Goal: Contribute content: Contribute content

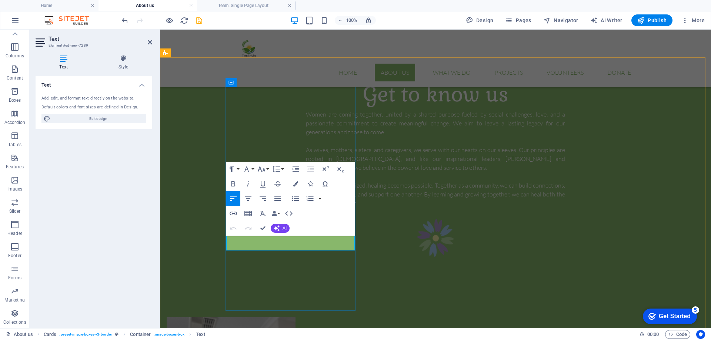
drag, startPoint x: 294, startPoint y: 241, endPoint x: 272, endPoint y: 241, distance: 22.2
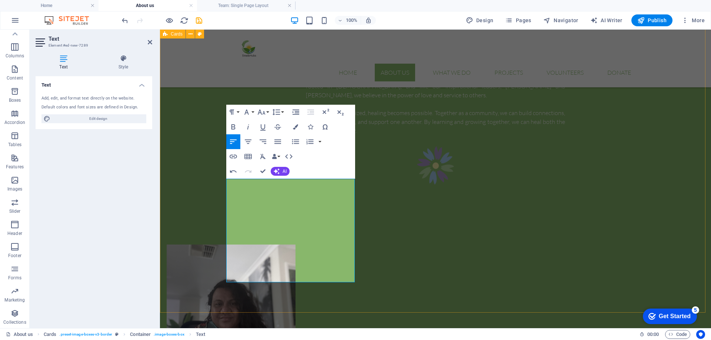
scroll to position [444, 0]
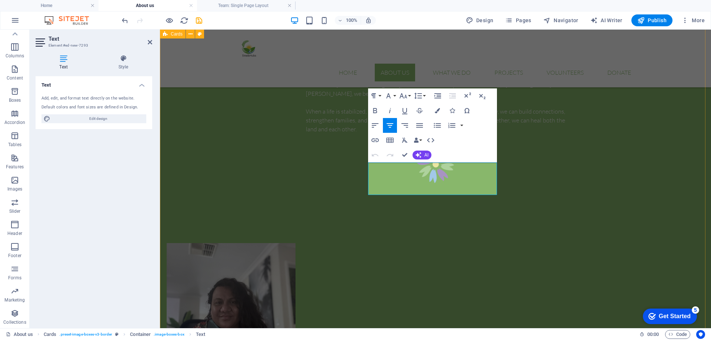
drag, startPoint x: 480, startPoint y: 188, endPoint x: 359, endPoint y: 164, distance: 122.8
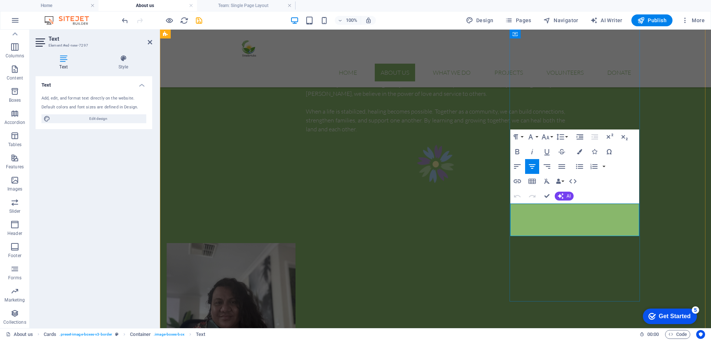
drag, startPoint x: 624, startPoint y: 228, endPoint x: 518, endPoint y: 210, distance: 107.4
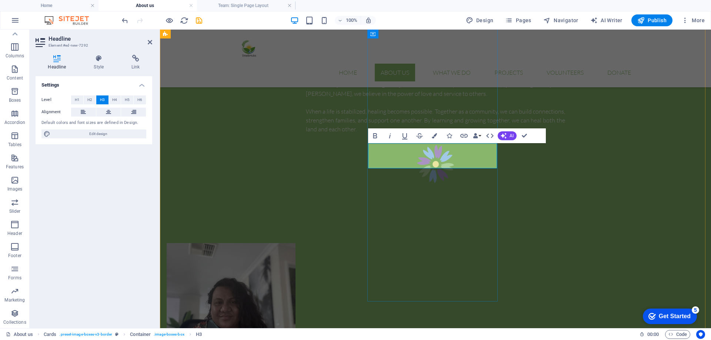
drag, startPoint x: 453, startPoint y: 156, endPoint x: 409, endPoint y: 155, distance: 44.1
click at [433, 137] on icon "button" at bounding box center [434, 135] width 5 height 5
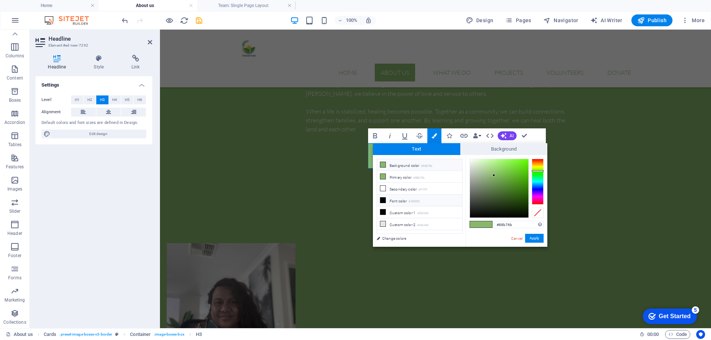
click at [410, 199] on small "#000000" at bounding box center [414, 201] width 11 height 5
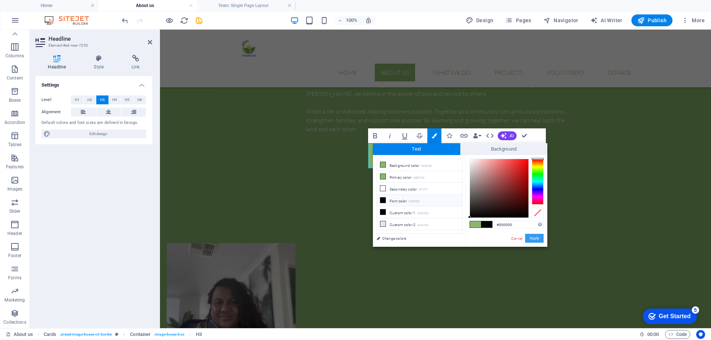
click at [538, 239] on button "Apply" at bounding box center [534, 238] width 19 height 9
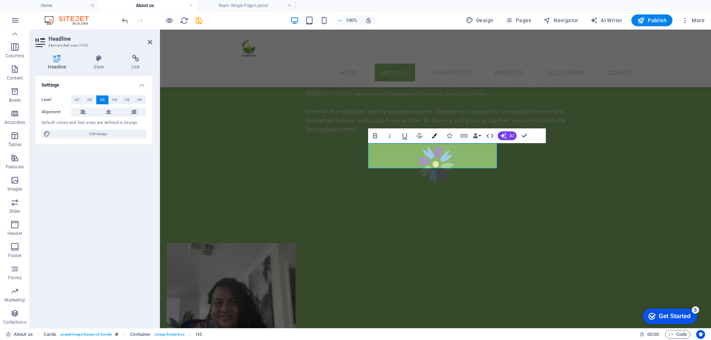
click at [433, 136] on icon "button" at bounding box center [434, 135] width 5 height 5
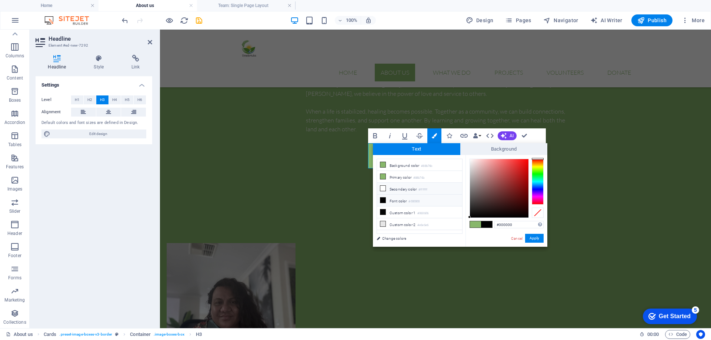
click at [396, 186] on li "Secondary color #ffffff" at bounding box center [419, 189] width 85 height 12
click at [536, 240] on button "Apply" at bounding box center [534, 238] width 19 height 9
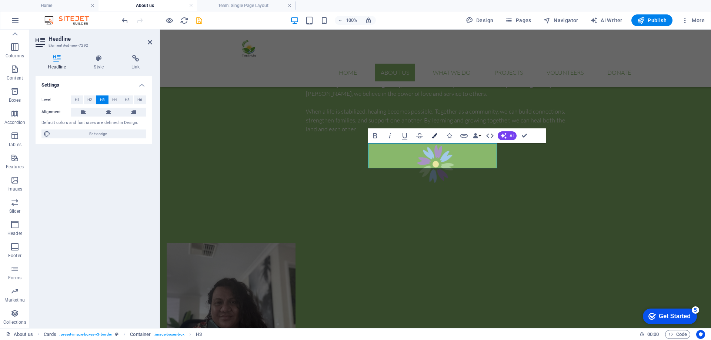
click at [437, 137] on button "Colors" at bounding box center [434, 136] width 14 height 15
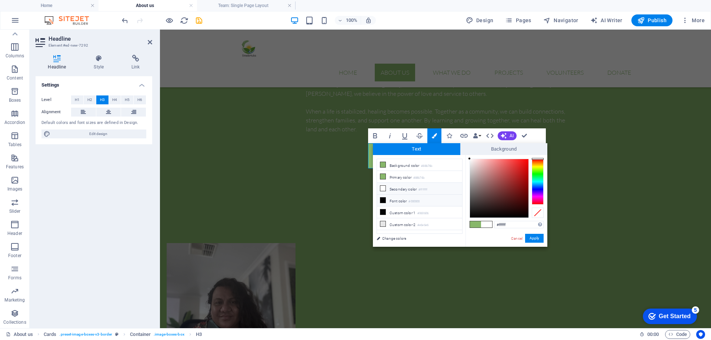
click at [403, 201] on li "Font color #000000" at bounding box center [419, 201] width 85 height 12
type input "#ffffff"
drag, startPoint x: 470, startPoint y: 216, endPoint x: 469, endPoint y: 158, distance: 57.8
click at [470, 159] on div at bounding box center [499, 188] width 59 height 59
click at [533, 237] on button "Apply" at bounding box center [534, 238] width 19 height 9
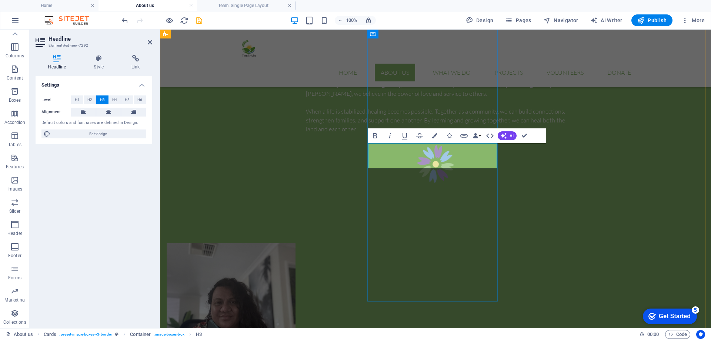
drag, startPoint x: 444, startPoint y: 171, endPoint x: 434, endPoint y: 173, distance: 9.5
drag, startPoint x: 463, startPoint y: 170, endPoint x: 402, endPoint y: 173, distance: 61.6
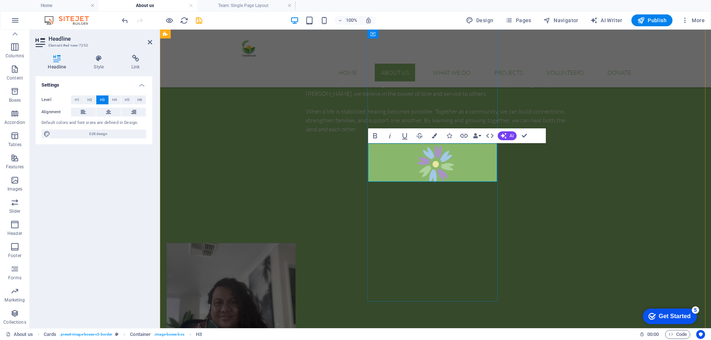
drag, startPoint x: 459, startPoint y: 169, endPoint x: 401, endPoint y: 169, distance: 57.4
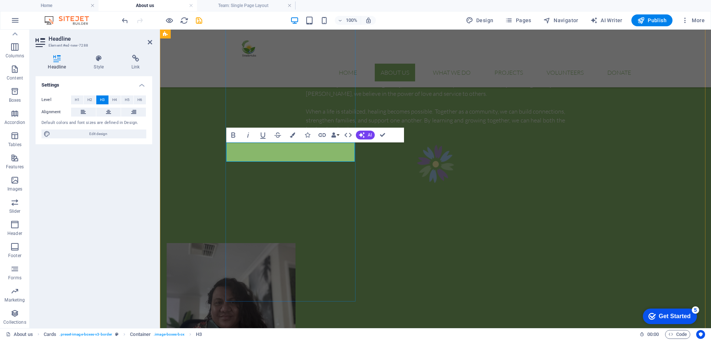
drag, startPoint x: 307, startPoint y: 154, endPoint x: 254, endPoint y: 152, distance: 53.7
click at [292, 135] on icon "button" at bounding box center [292, 135] width 5 height 5
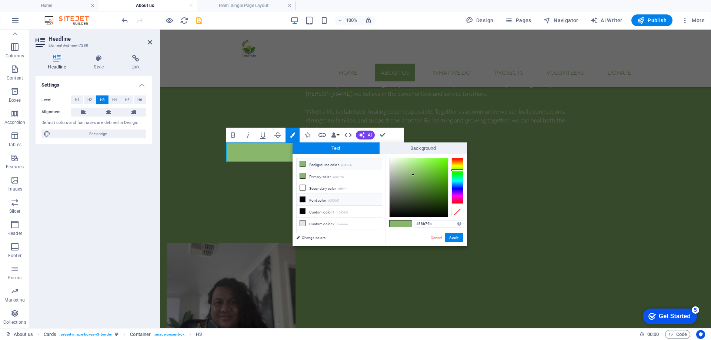
click at [311, 198] on li "Font color #000000" at bounding box center [339, 200] width 85 height 12
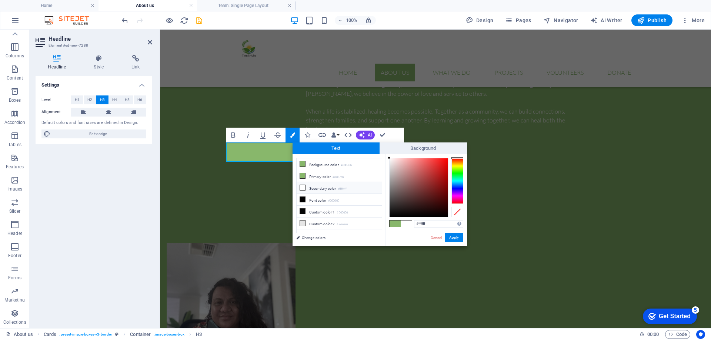
drag, startPoint x: 390, startPoint y: 215, endPoint x: 385, endPoint y: 157, distance: 57.6
click at [385, 157] on div "#ffffff Supported formats #0852ed rgb(8, 82, 237) rgba(8, 82, 237, 90%) hsv(221…" at bounding box center [426, 253] width 82 height 199
type input "#fdfdfd"
click at [388, 159] on div at bounding box center [389, 158] width 3 height 3
click at [452, 236] on button "Apply" at bounding box center [454, 237] width 19 height 9
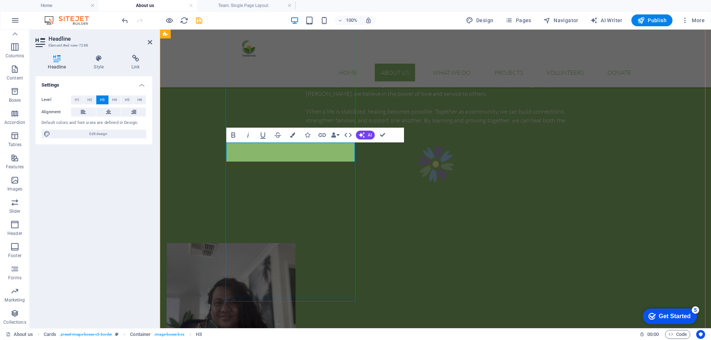
drag, startPoint x: 301, startPoint y: 154, endPoint x: 273, endPoint y: 153, distance: 28.2
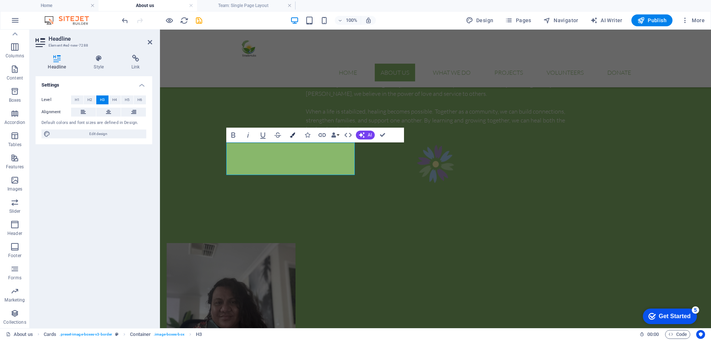
click at [292, 133] on icon "button" at bounding box center [292, 135] width 5 height 5
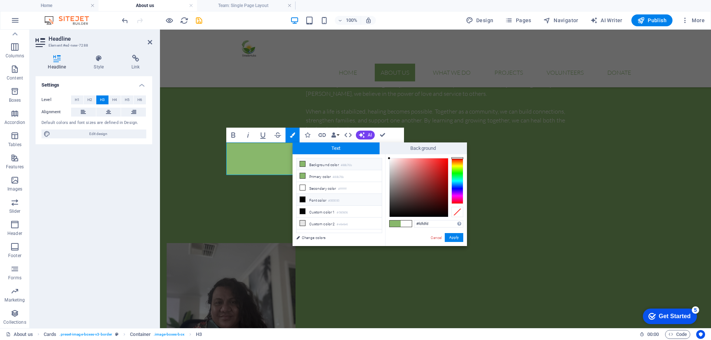
click at [309, 197] on li "Font color #000000" at bounding box center [339, 200] width 85 height 12
type input "#000000"
click at [459, 237] on button "Apply" at bounding box center [454, 237] width 19 height 9
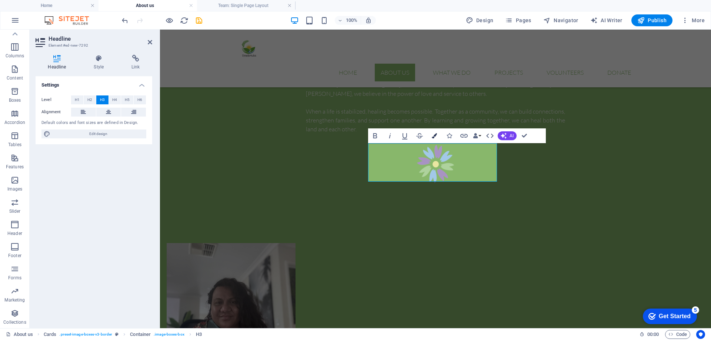
click at [433, 138] on icon "button" at bounding box center [434, 135] width 5 height 5
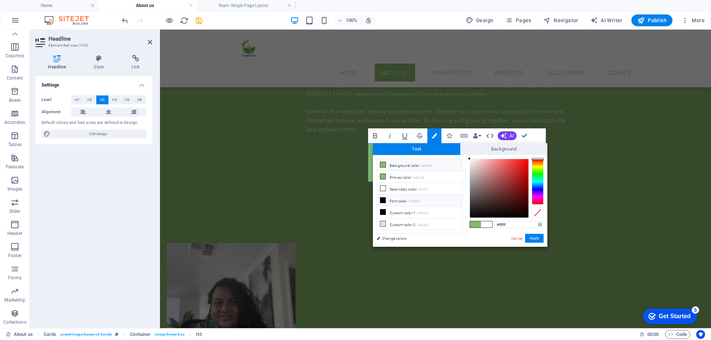
click at [405, 203] on li "Font color #000000" at bounding box center [419, 201] width 85 height 12
type input "#000000"
click at [540, 240] on button "Apply" at bounding box center [534, 238] width 19 height 9
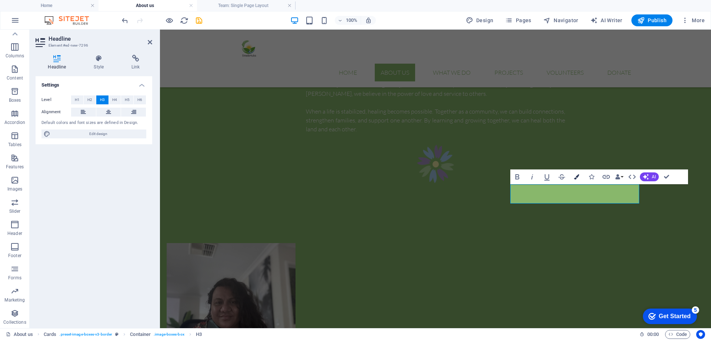
click at [577, 179] on icon "button" at bounding box center [576, 176] width 5 height 5
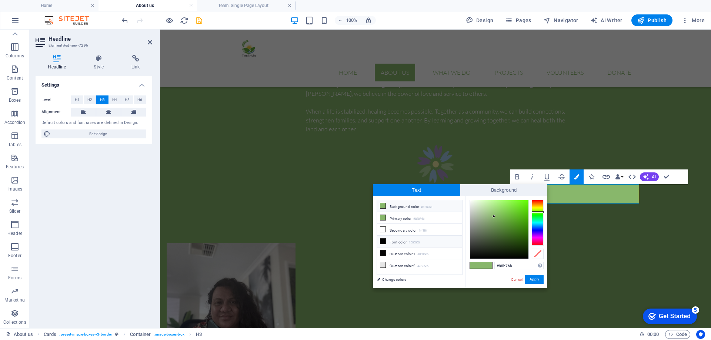
click at [396, 240] on li "Font color #000000" at bounding box center [419, 242] width 85 height 12
type input "#000000"
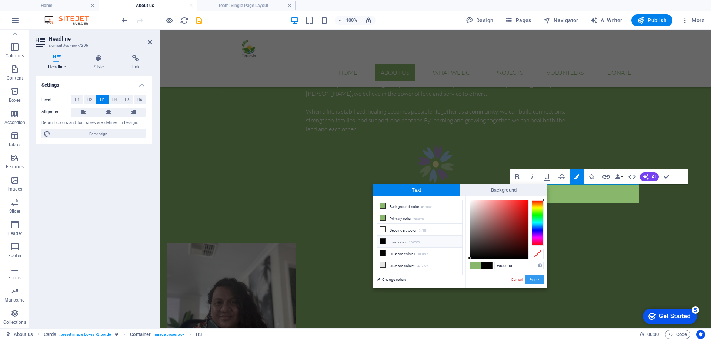
click at [536, 281] on button "Apply" at bounding box center [534, 279] width 19 height 9
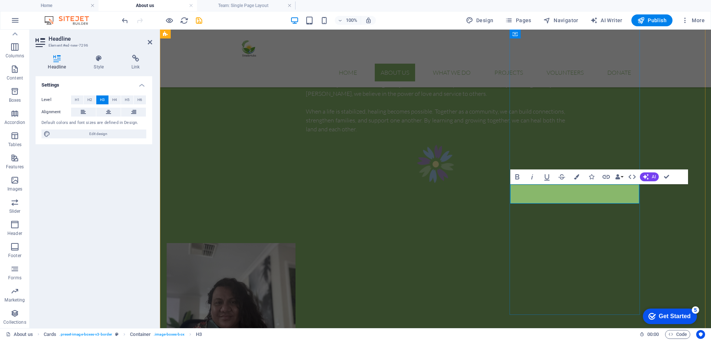
drag, startPoint x: 599, startPoint y: 198, endPoint x: 556, endPoint y: 198, distance: 43.0
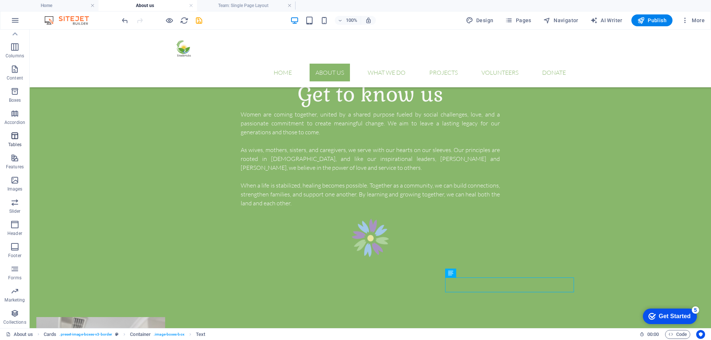
scroll to position [0, 0]
click at [18, 63] on icon "button" at bounding box center [14, 59] width 9 height 9
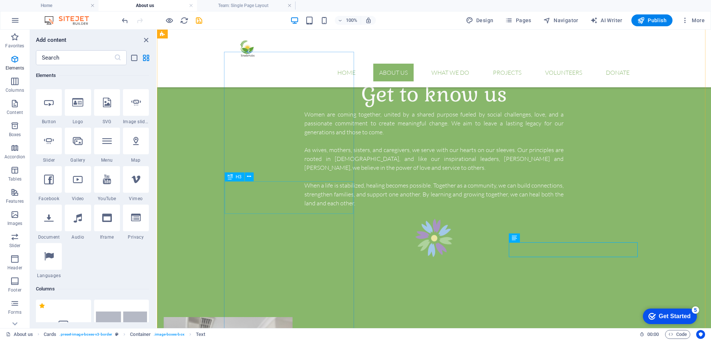
scroll to position [444, 0]
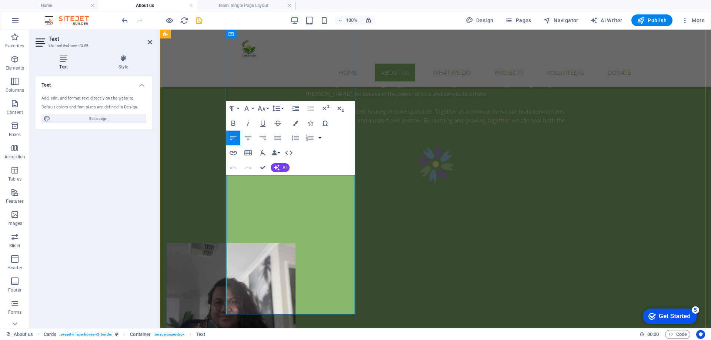
drag, startPoint x: 328, startPoint y: 207, endPoint x: 280, endPoint y: 207, distance: 47.8
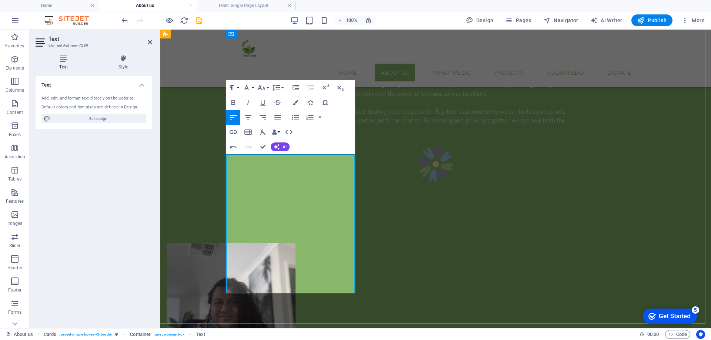
scroll to position [481, 0]
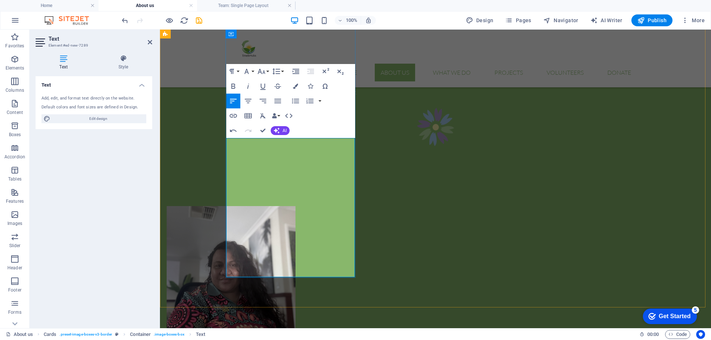
drag, startPoint x: 259, startPoint y: 159, endPoint x: 328, endPoint y: 187, distance: 75.1
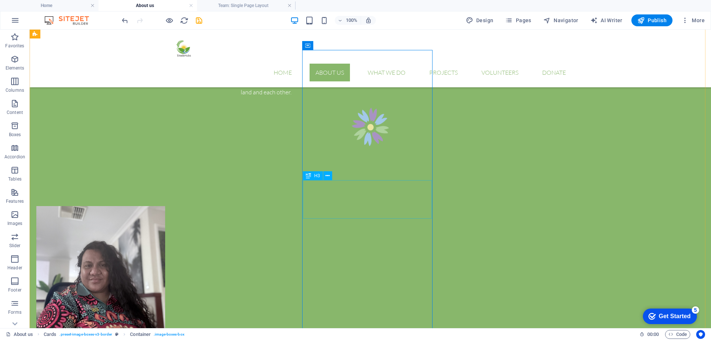
scroll to position [407, 0]
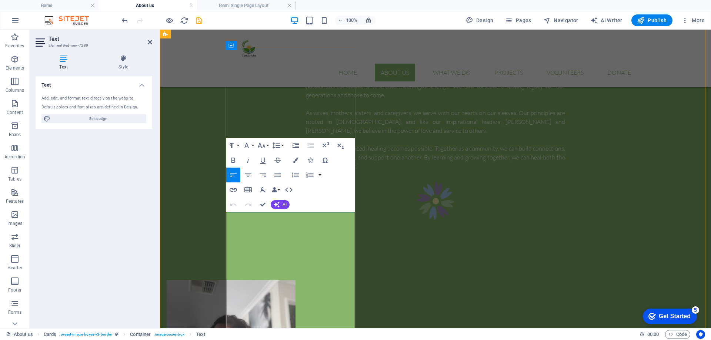
scroll to position [416, 0]
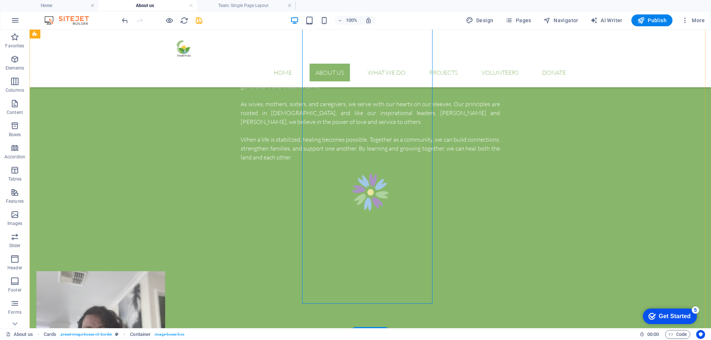
scroll to position [490, 0]
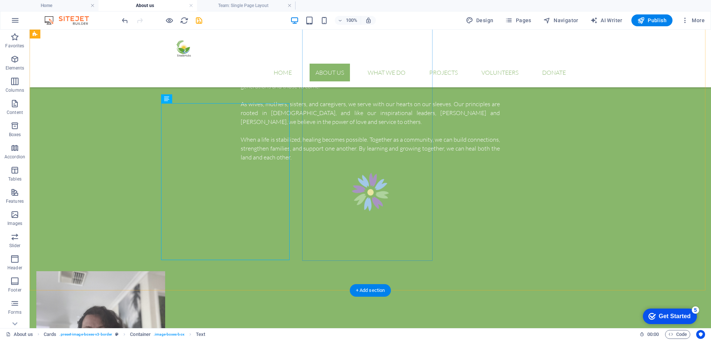
scroll to position [564, 0]
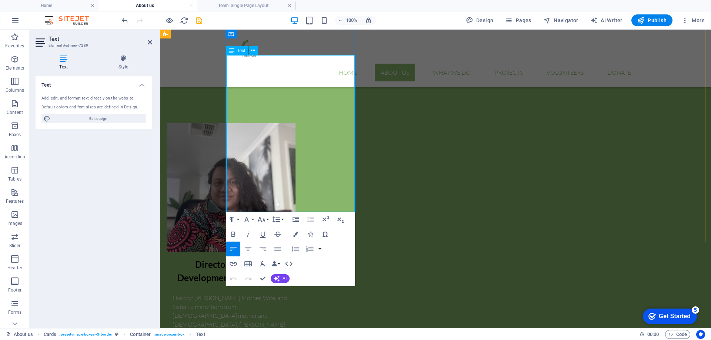
drag, startPoint x: 336, startPoint y: 202, endPoint x: 249, endPoint y: 193, distance: 87.5
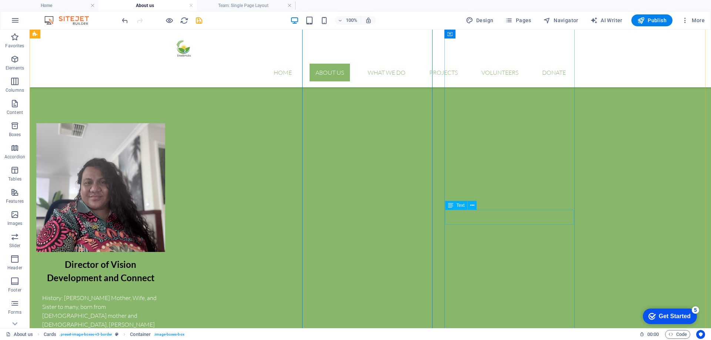
scroll to position [416, 0]
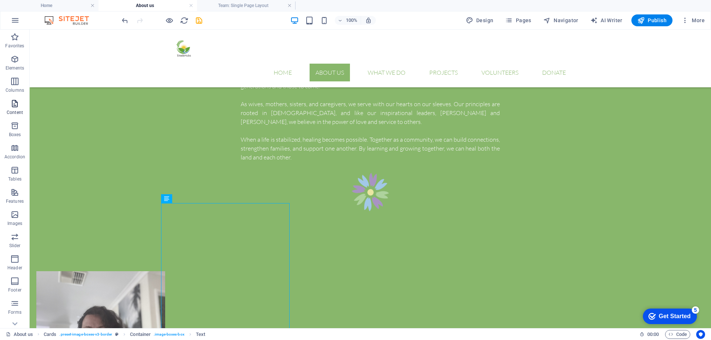
click at [16, 107] on icon "button" at bounding box center [14, 103] width 9 height 9
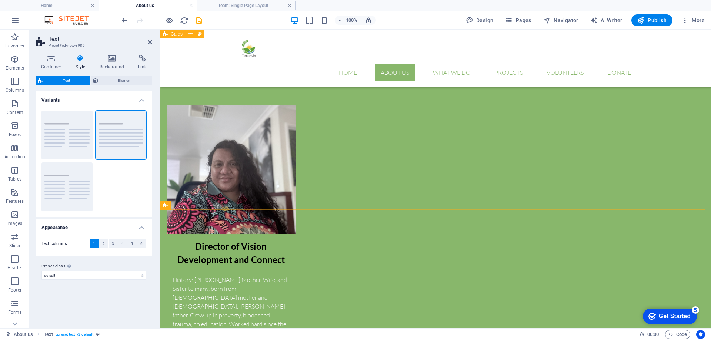
scroll to position [620, 0]
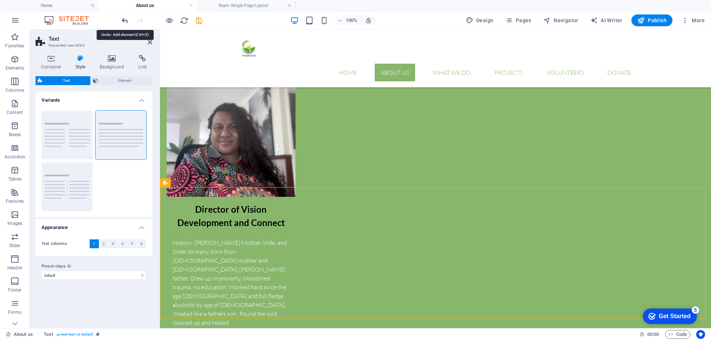
click at [126, 21] on icon "undo" at bounding box center [125, 20] width 9 height 9
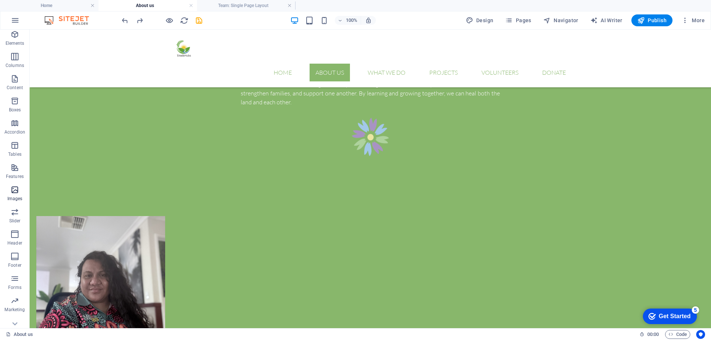
scroll to position [34, 0]
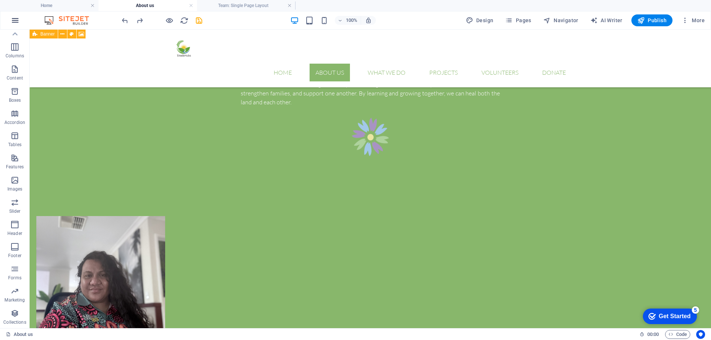
click at [13, 20] on icon "button" at bounding box center [15, 20] width 9 height 9
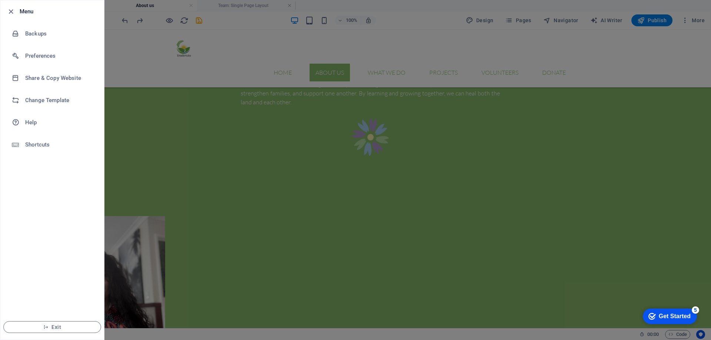
click at [389, 189] on div at bounding box center [355, 170] width 711 height 340
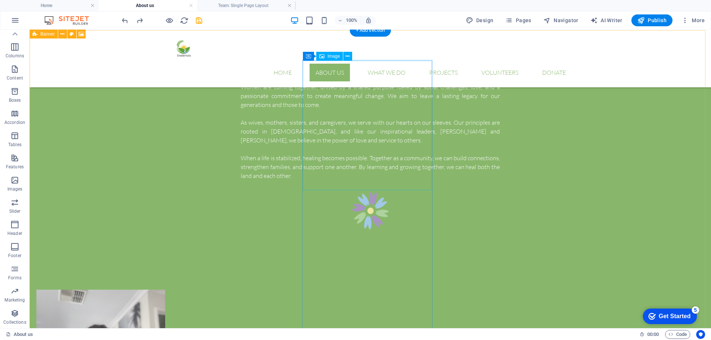
scroll to position [397, 0]
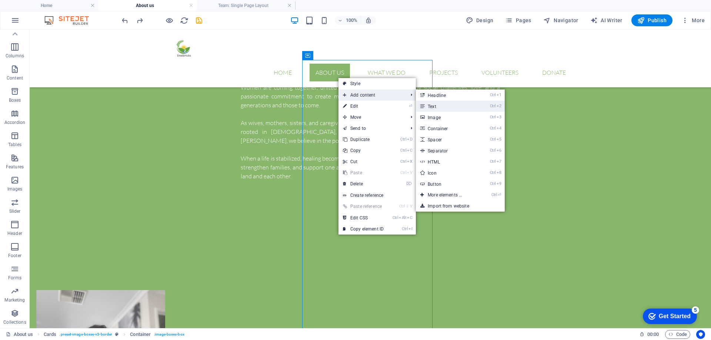
click at [431, 103] on link "Ctrl 2 Text" at bounding box center [446, 106] width 61 height 11
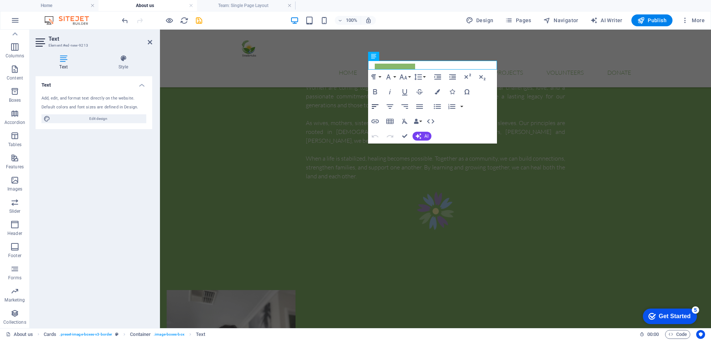
click at [376, 108] on icon "button" at bounding box center [375, 106] width 9 height 9
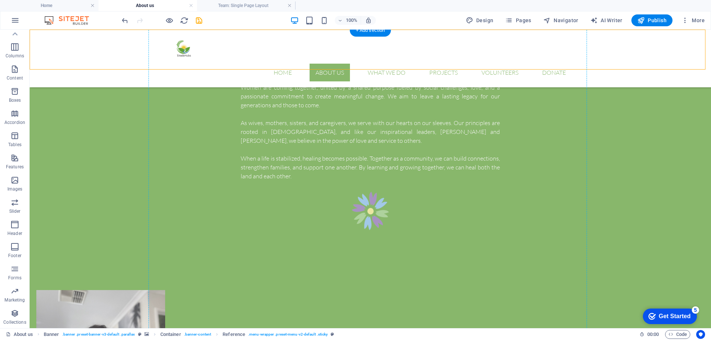
drag, startPoint x: 330, startPoint y: 65, endPoint x: 363, endPoint y: 249, distance: 187.0
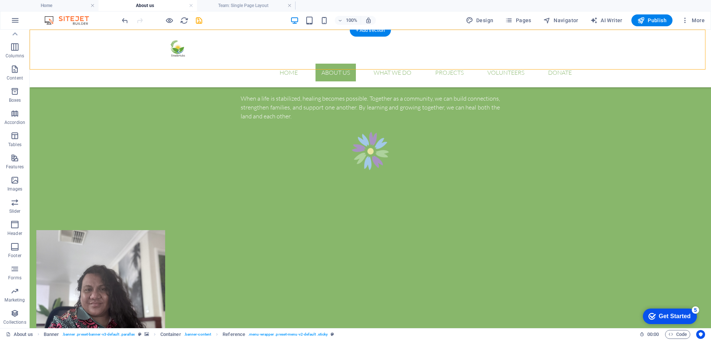
scroll to position [357, 0]
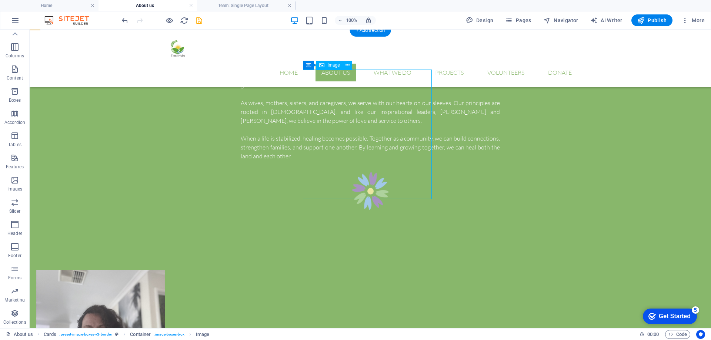
drag, startPoint x: 348, startPoint y: 107, endPoint x: 347, endPoint y: 88, distance: 18.9
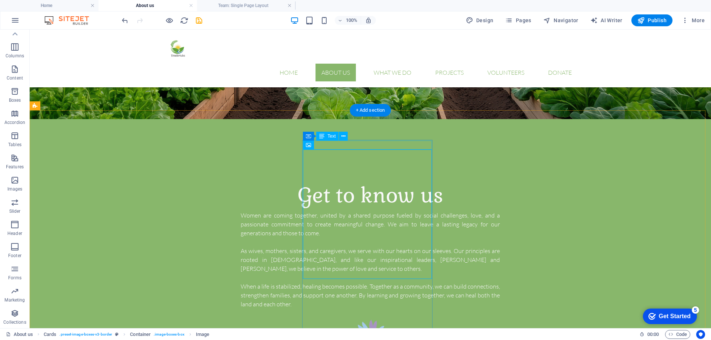
scroll to position [283, 0]
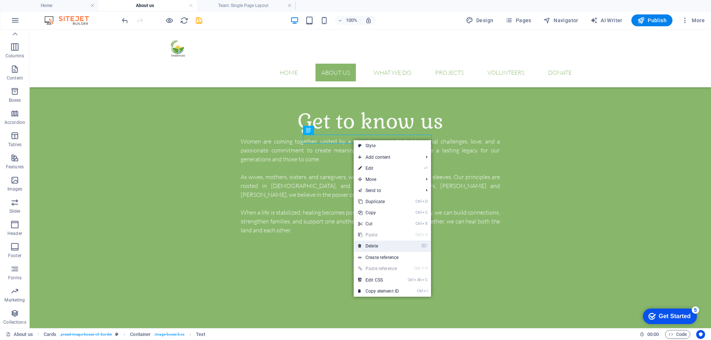
click at [383, 247] on link "⌦ Delete" at bounding box center [379, 246] width 50 height 11
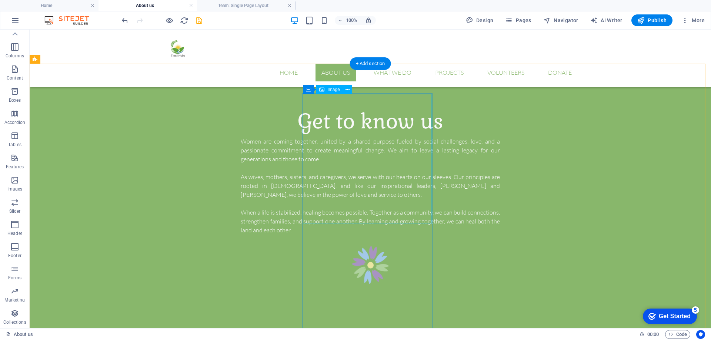
scroll to position [357, 0]
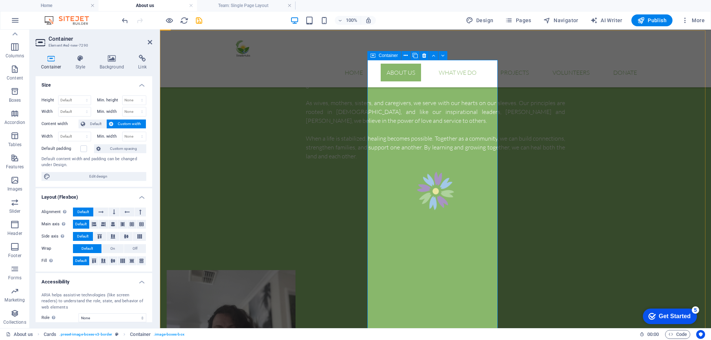
click at [394, 186] on icon at bounding box center [393, 186] width 4 height 8
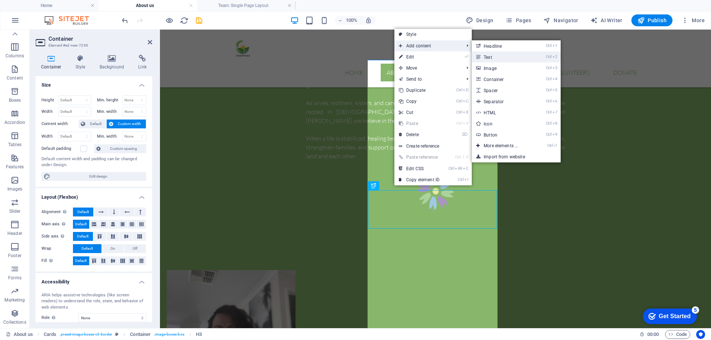
click at [490, 56] on link "Ctrl 2 Text" at bounding box center [502, 56] width 61 height 11
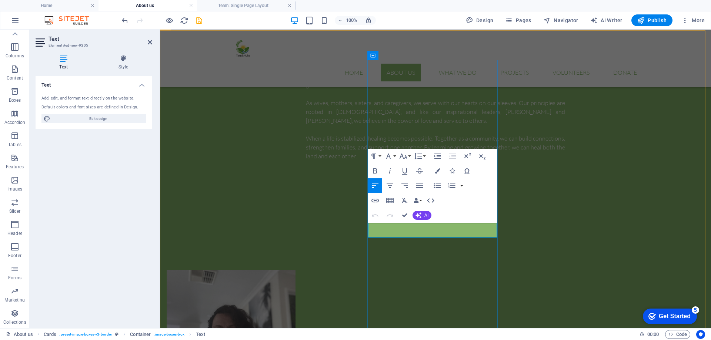
drag, startPoint x: 426, startPoint y: 230, endPoint x: 366, endPoint y: 227, distance: 60.1
drag, startPoint x: 422, startPoint y: 227, endPoint x: 371, endPoint y: 235, distance: 50.9
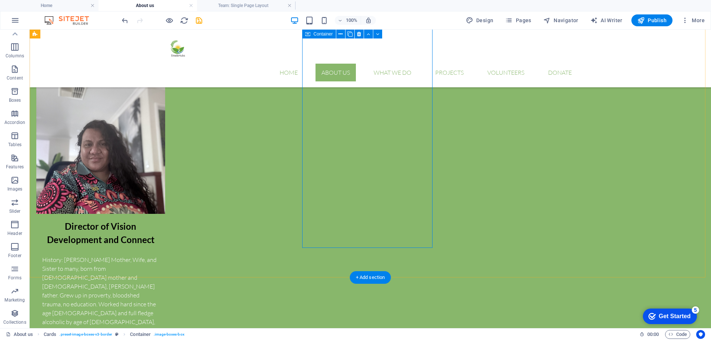
scroll to position [469, 0]
